Goal: Information Seeking & Learning: Check status

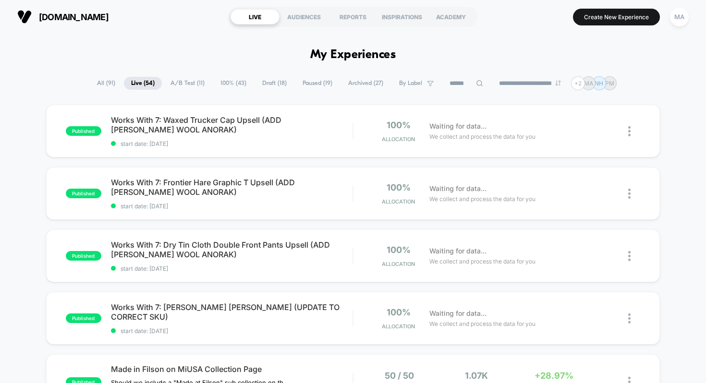
click at [102, 83] on span "All ( 91 )" at bounding box center [106, 83] width 33 height 13
click at [216, 125] on span "Works With 7: Waxed Trucker Cap Upsell (ADD [PERSON_NAME] WOOL ANORAK) Click to…" at bounding box center [232, 124] width 242 height 19
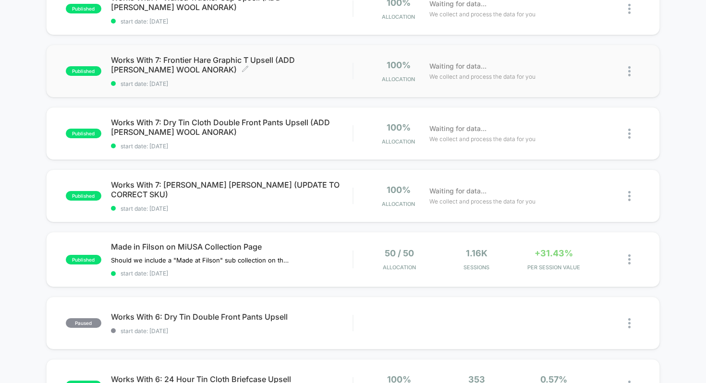
scroll to position [127, 0]
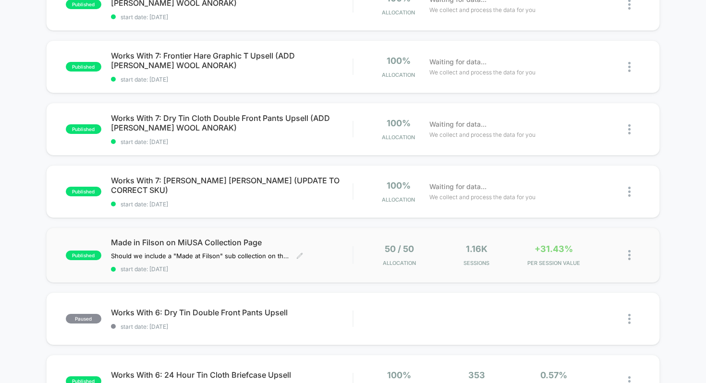
click at [310, 249] on div "Made in Filson on MiUSA Collection Page Should we include a "Made at Filson" su…" at bounding box center [232, 255] width 242 height 35
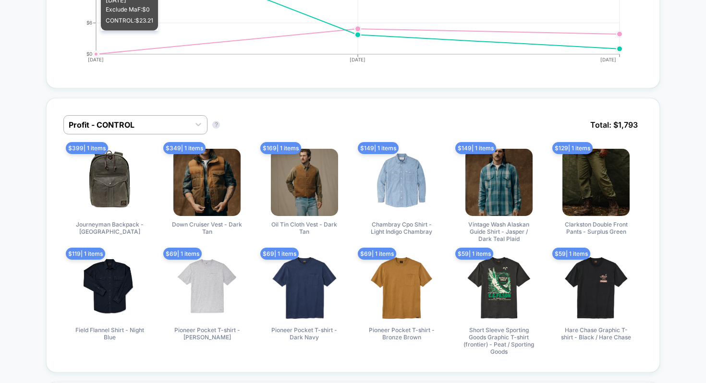
scroll to position [579, 0]
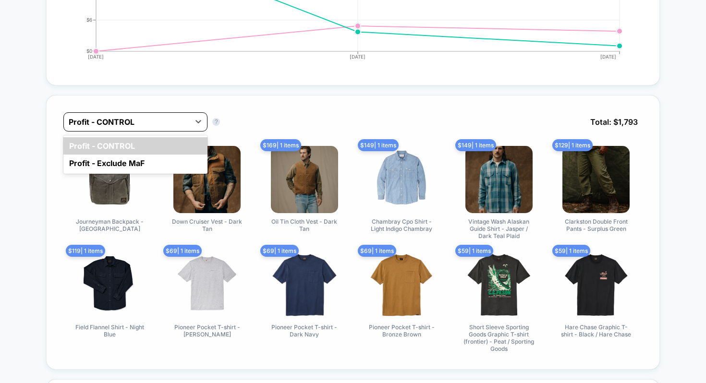
click at [144, 124] on div at bounding box center [127, 122] width 116 height 12
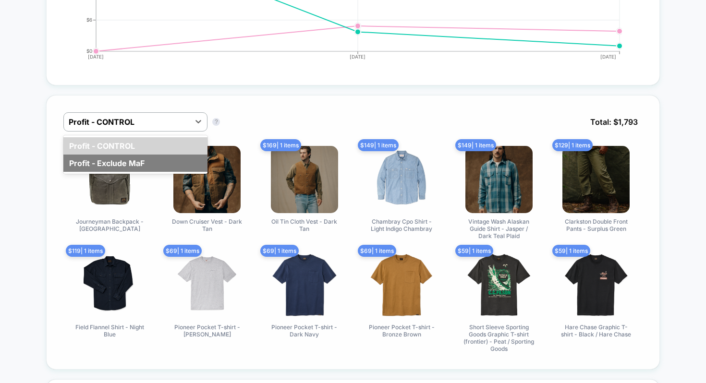
click at [116, 163] on div "Profit - Exclude MaF" at bounding box center [135, 163] width 144 height 17
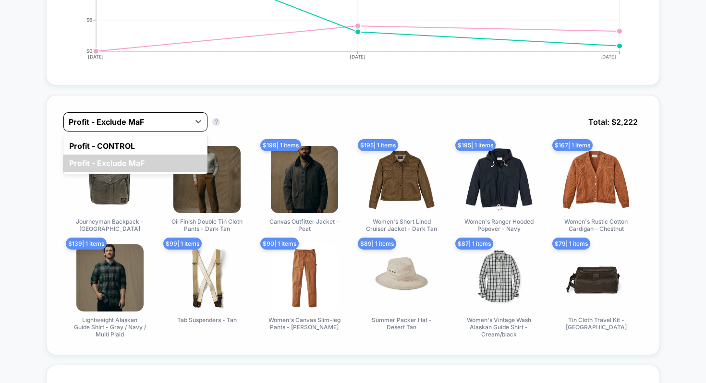
click at [127, 118] on div at bounding box center [127, 122] width 116 height 12
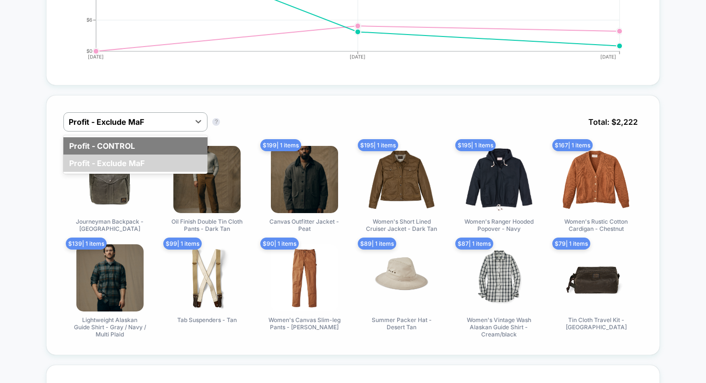
click at [113, 141] on div "Profit - CONTROL" at bounding box center [135, 145] width 144 height 17
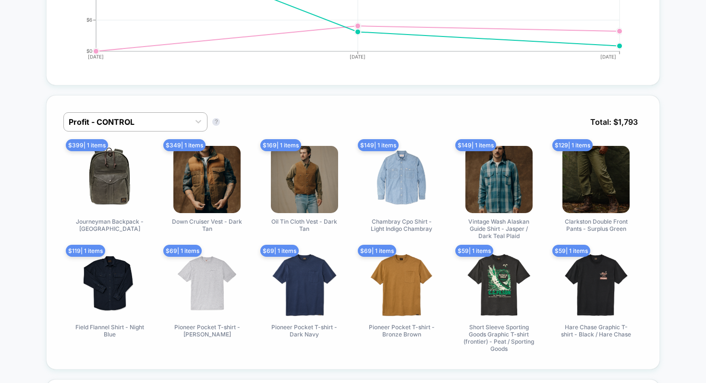
click at [360, 118] on div "Profit - CONTROL Profit - CONTROL ? Total: $ 1,793" at bounding box center [352, 129] width 579 height 34
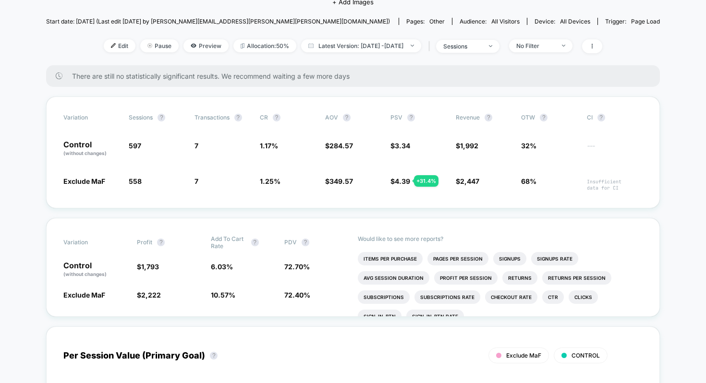
scroll to position [0, 0]
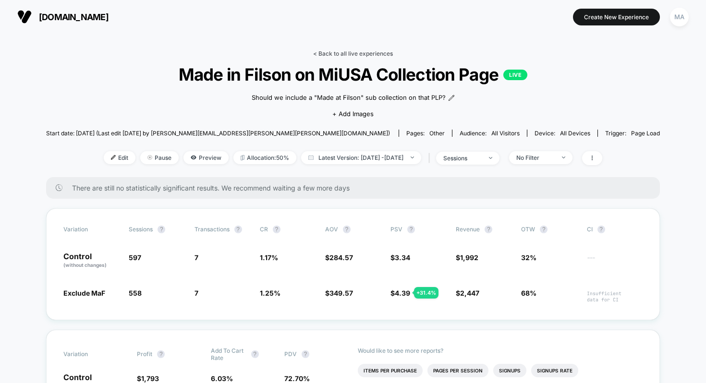
click at [345, 53] on link "< Back to all live experiences" at bounding box center [353, 53] width 80 height 7
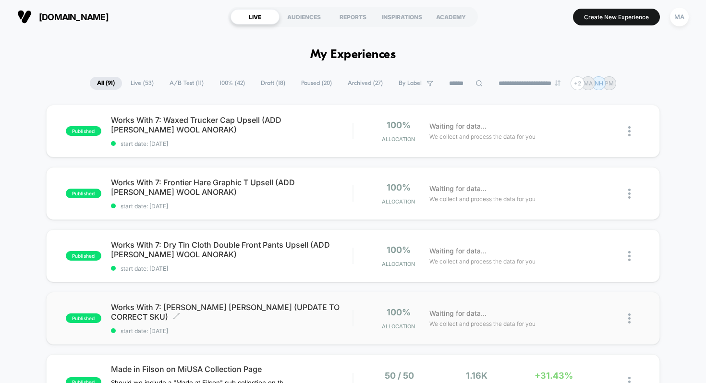
click at [255, 317] on span "Works With 7: [PERSON_NAME] [PERSON_NAME] (UPDATE TO CORRECT SKU) Click to edit…" at bounding box center [232, 311] width 242 height 19
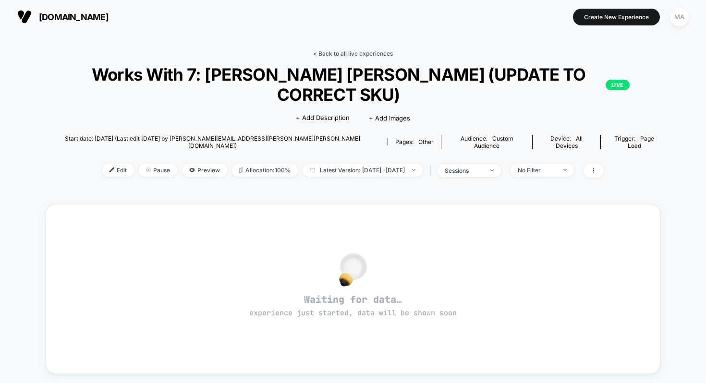
click at [340, 56] on link "< Back to all live experiences" at bounding box center [353, 53] width 80 height 7
